Goal: Ask a question

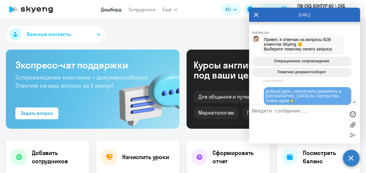
scroll to position [1124, 0]
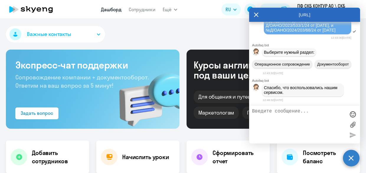
click at [317, 124] on textarea at bounding box center [298, 125] width 93 height 32
drag, startPoint x: 267, startPoint y: 34, endPoint x: 344, endPoint y: 48, distance: 78.3
click at [345, 34] on div "Коллеги, добрый день! Ожидаю документы в Диадоке по договору Д/OAHO/2023/533/1/…" at bounding box center [307, 23] width 87 height 22
copy span "оллеги, добрый день! Ожидаю документы в Диадоке по договору Д/OAHO/2023/533/1/2…"
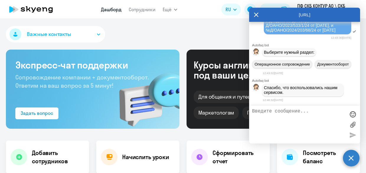
click at [285, 114] on textarea at bounding box center [298, 125] width 93 height 32
paste textarea "оллеги, добрый день! Ожидаю документы в Диадоке по договору Д/OAHO/2023/533/1/2…"
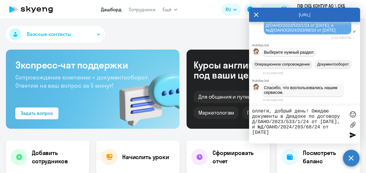
type textarea "оллеги, добрый день! Ожидаю документы в Диадоке по договору Д/OAHO/2023/533/1/2…"
click at [351, 138] on div at bounding box center [352, 134] width 9 height 9
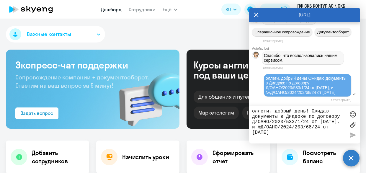
scroll to position [1202, 0]
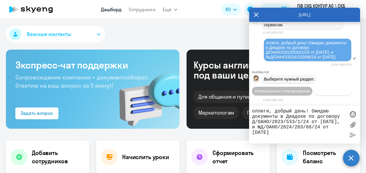
click at [317, 92] on span "Документооборот" at bounding box center [333, 91] width 32 height 4
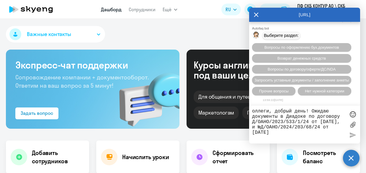
scroll to position [1299, 0]
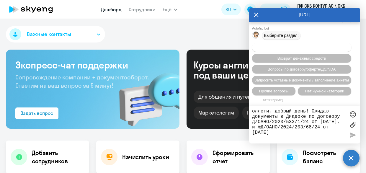
click at [276, 48] on span "Вопросы по оформлению бух.документов" at bounding box center [301, 47] width 75 height 4
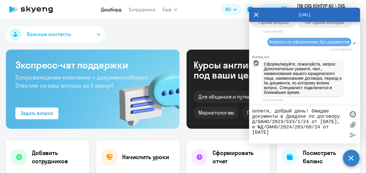
scroll to position [1373, 0]
